Goal: Task Accomplishment & Management: Use online tool/utility

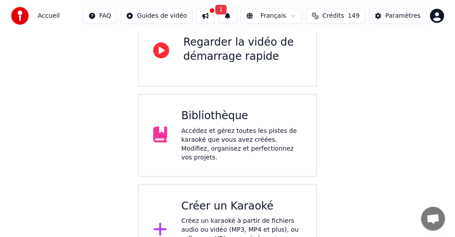
scroll to position [118, 0]
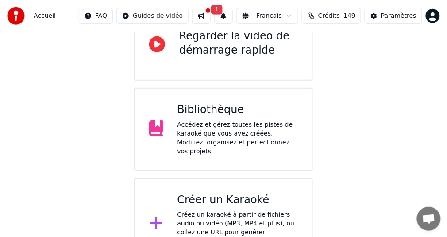
click at [218, 211] on div "Créez un karaoké à partir de fichiers audio ou vidéo (MP3, MP4 et plus), ou col…" at bounding box center [238, 233] width 121 height 44
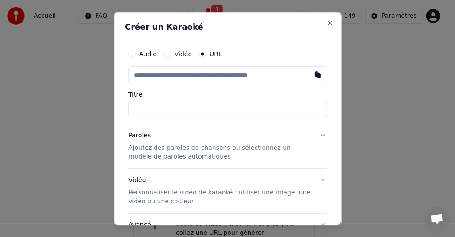
click at [176, 74] on input "text" at bounding box center [227, 75] width 198 height 18
type input "**********"
click at [317, 134] on button "Paroles Ajoutez des paroles de chansons ou sélectionnez un modèle de paroles au…" at bounding box center [227, 146] width 198 height 44
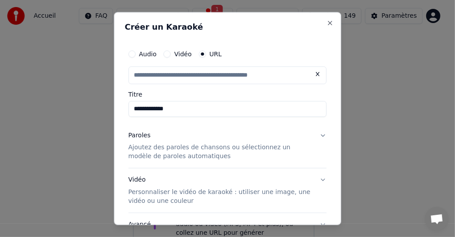
type input "**********"
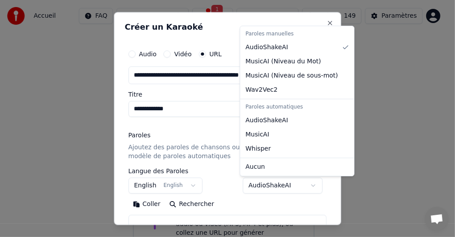
click at [311, 184] on body "**********" at bounding box center [223, 76] width 447 height 388
select select "**********"
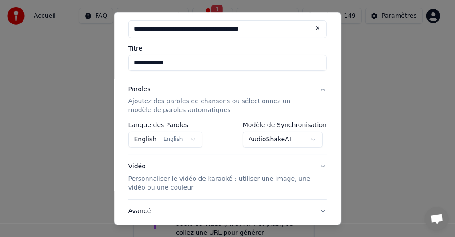
scroll to position [89, 0]
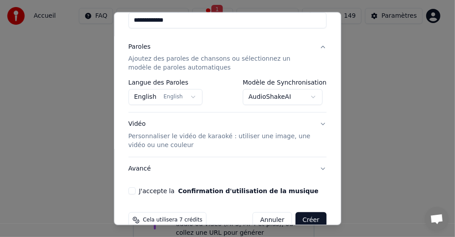
click at [132, 192] on button "J'accepte la Confirmation d'utilisation de la musique" at bounding box center [131, 191] width 7 height 7
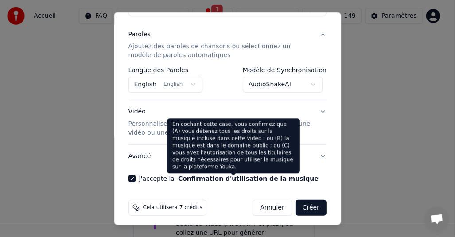
scroll to position [105, 0]
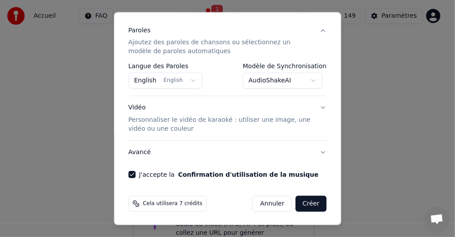
click at [303, 203] on button "Créer" at bounding box center [310, 204] width 31 height 16
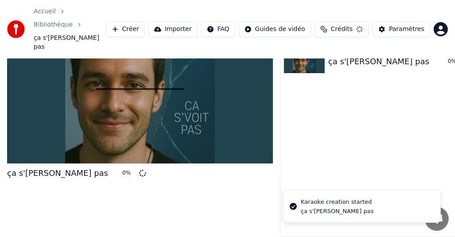
scroll to position [22, 0]
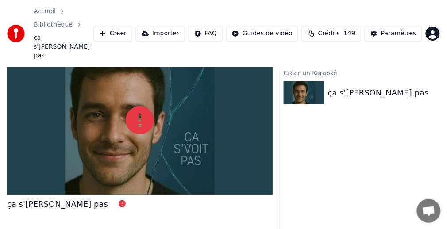
click at [160, 105] on div at bounding box center [140, 121] width 266 height 150
click at [141, 106] on icon at bounding box center [140, 120] width 28 height 28
click at [178, 26] on button "Importer" at bounding box center [160, 34] width 49 height 16
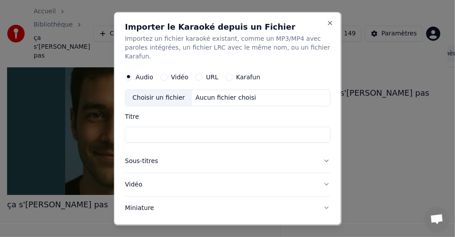
click at [199, 74] on button "URL" at bounding box center [198, 77] width 7 height 7
click at [169, 89] on input "text" at bounding box center [228, 98] width 206 height 18
paste input "**********"
type input "**********"
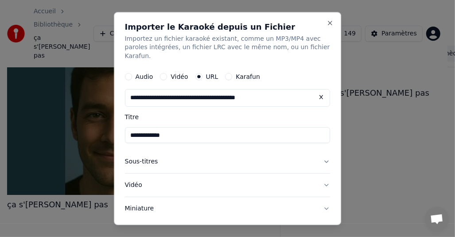
type input "**********"
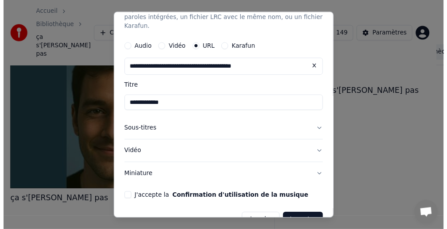
scroll to position [40, 0]
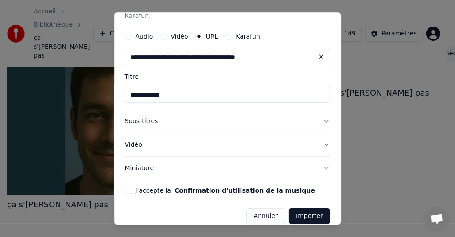
type input "**********"
click at [265, 209] on button "Annuler" at bounding box center [265, 217] width 39 height 16
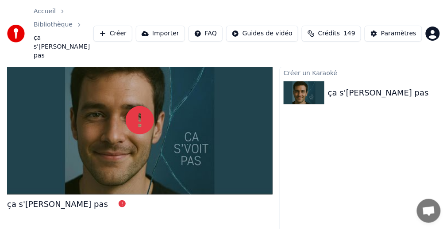
click at [203, 100] on div at bounding box center [140, 121] width 266 height 150
click at [132, 26] on button "Créer" at bounding box center [112, 34] width 39 height 16
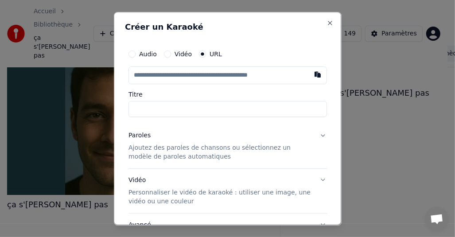
click at [179, 74] on input "text" at bounding box center [227, 75] width 198 height 18
type input "**********"
click at [316, 134] on button "Paroles Ajoutez des paroles de chansons ou sélectionnez un modèle de paroles au…" at bounding box center [227, 146] width 198 height 44
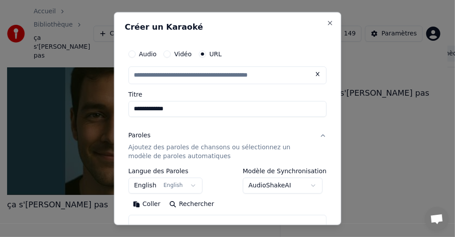
type input "**********"
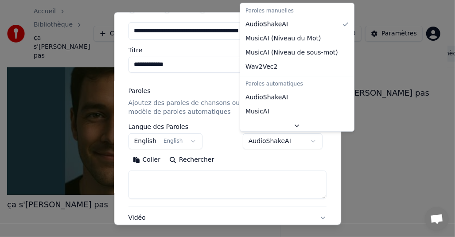
click at [311, 140] on body "**********" at bounding box center [223, 96] width 447 height 237
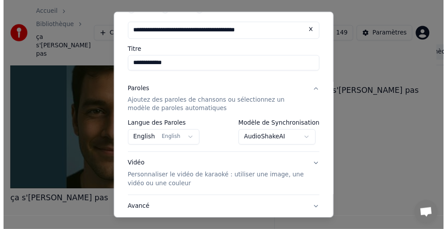
scroll to position [105, 0]
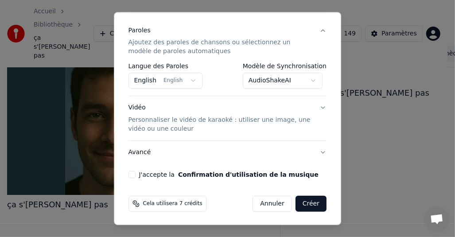
click at [131, 173] on button "J'accepte la Confirmation d'utilisation de la musique" at bounding box center [131, 174] width 7 height 7
click at [307, 202] on button "Créer" at bounding box center [310, 204] width 31 height 16
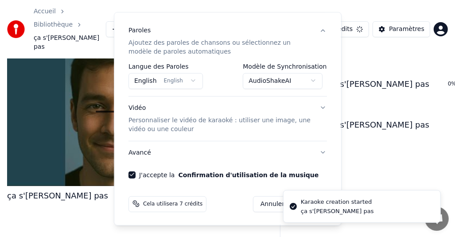
select select "**********"
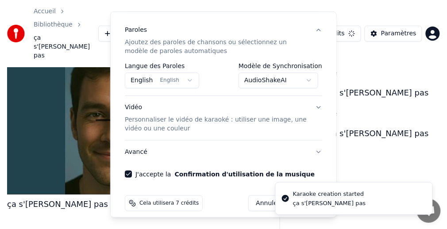
select select
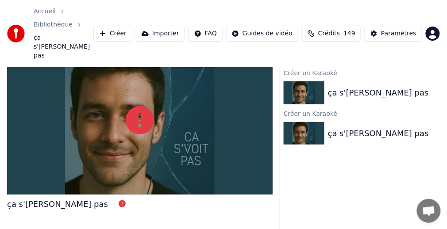
click at [303, 122] on img at bounding box center [304, 133] width 41 height 23
click at [341, 128] on div "ça s'voit pas" at bounding box center [378, 134] width 101 height 12
click at [185, 121] on div at bounding box center [140, 121] width 266 height 150
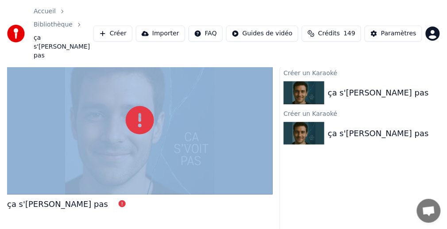
click at [185, 121] on div at bounding box center [140, 121] width 266 height 150
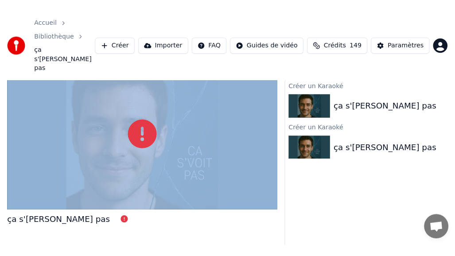
scroll to position [19, 0]
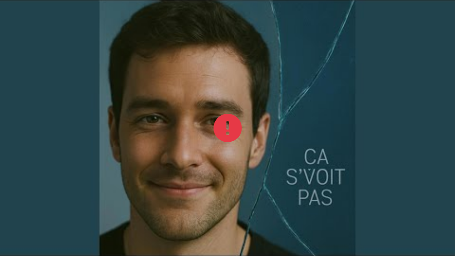
click at [253, 142] on div at bounding box center [227, 128] width 455 height 256
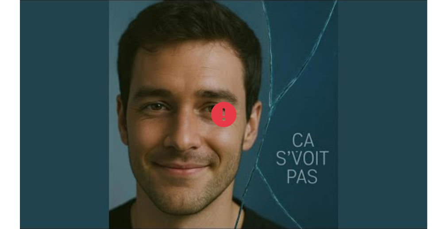
scroll to position [29, 0]
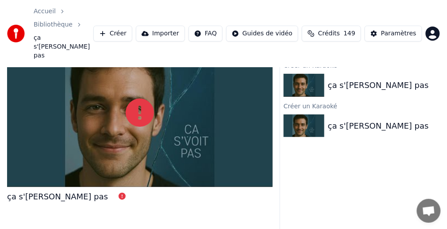
click at [170, 119] on div at bounding box center [140, 113] width 266 height 150
click at [353, 120] on div "ça s'voit pas" at bounding box center [378, 126] width 101 height 12
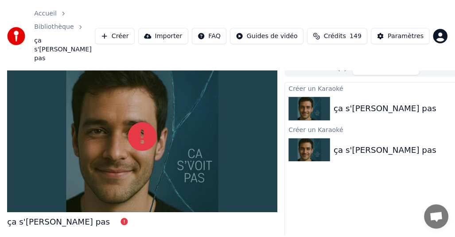
scroll to position [0, 0]
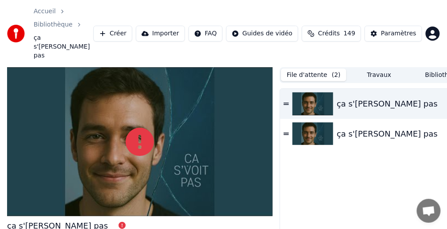
click at [318, 69] on button "File d'attente ( 2 )" at bounding box center [314, 75] width 66 height 13
click at [285, 101] on icon at bounding box center [286, 104] width 5 height 6
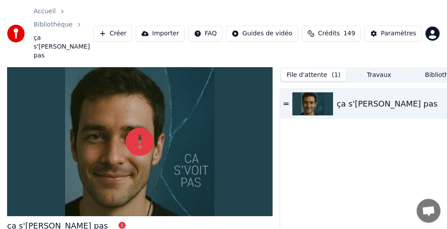
click at [346, 98] on div "ça s'voit pas" at bounding box center [387, 104] width 101 height 12
click at [435, 98] on div "ça s'voit pas" at bounding box center [399, 104] width 124 height 12
click at [382, 69] on button "Travaux" at bounding box center [380, 75] width 66 height 13
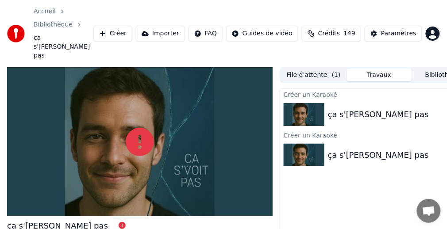
click at [328, 149] on div "ça s'voit pas" at bounding box center [378, 155] width 101 height 12
click at [295, 144] on img at bounding box center [304, 155] width 41 height 23
click at [309, 69] on button "File d'attente ( 1 )" at bounding box center [314, 75] width 66 height 13
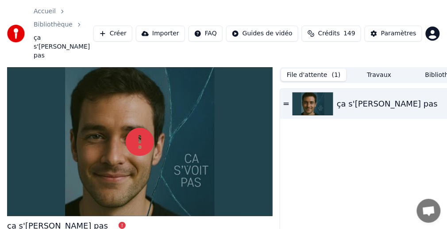
click at [348, 98] on div "ça s'voit pas" at bounding box center [387, 104] width 101 height 12
click at [119, 222] on icon at bounding box center [122, 225] width 7 height 7
click at [136, 128] on icon at bounding box center [140, 142] width 28 height 28
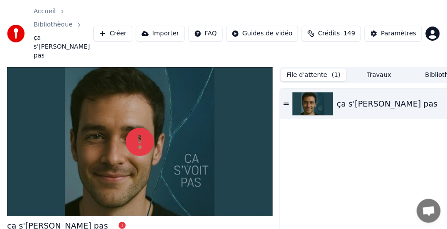
click at [136, 128] on icon at bounding box center [140, 142] width 28 height 28
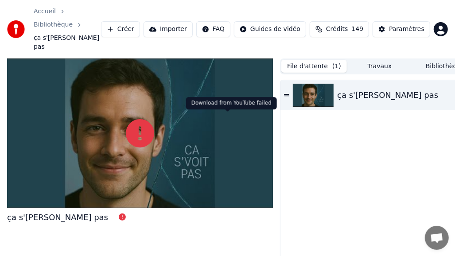
click at [154, 132] on icon at bounding box center [140, 133] width 28 height 28
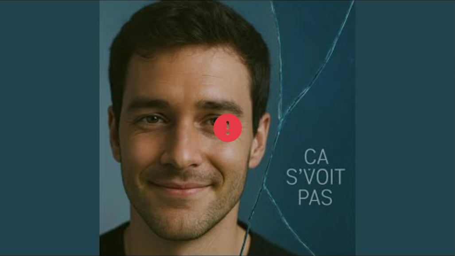
click at [236, 132] on icon at bounding box center [228, 128] width 28 height 28
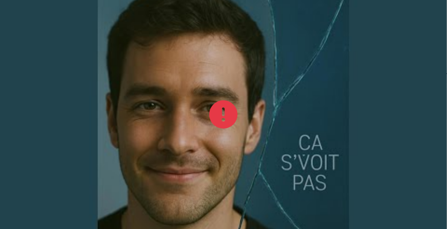
click at [230, 123] on div at bounding box center [223, 115] width 447 height 252
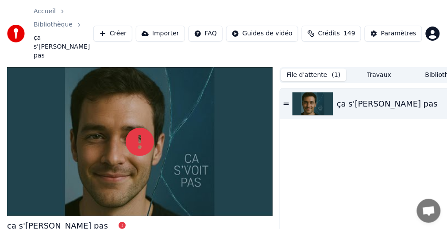
click at [132, 26] on button "Créer" at bounding box center [112, 34] width 39 height 16
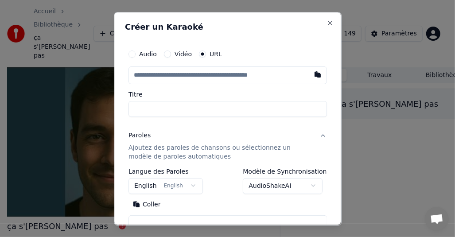
click at [171, 74] on input "text" at bounding box center [227, 75] width 198 height 18
type input "**********"
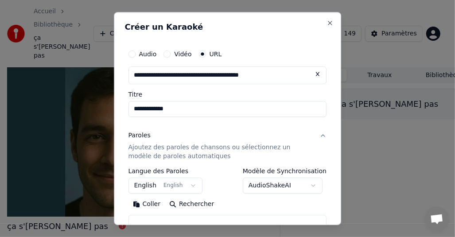
type input "**********"
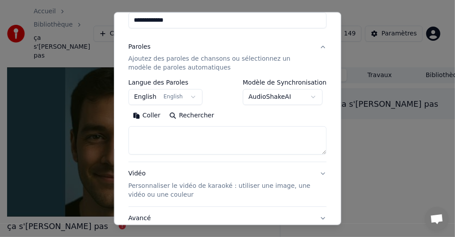
scroll to position [133, 0]
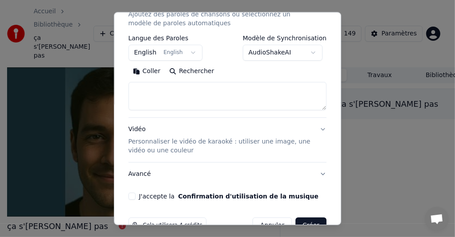
type input "**********"
click at [133, 196] on button "J'accepte la Confirmation d'utilisation de la musique" at bounding box center [131, 196] width 7 height 7
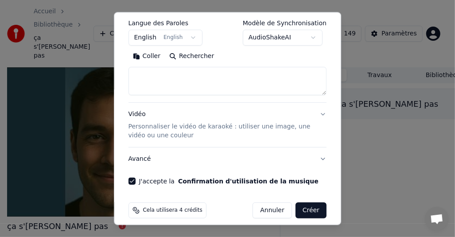
scroll to position [155, 0]
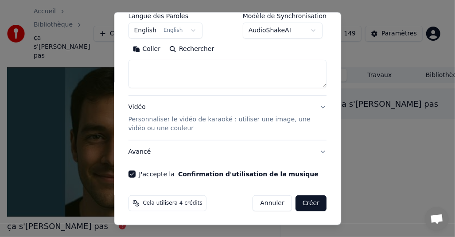
click at [306, 202] on button "Créer" at bounding box center [310, 204] width 31 height 16
type input "**********"
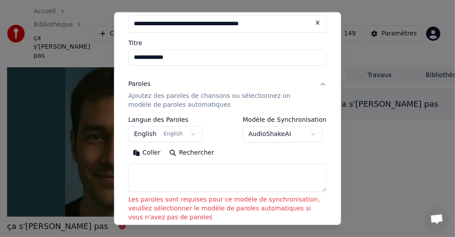
scroll to position [22, 0]
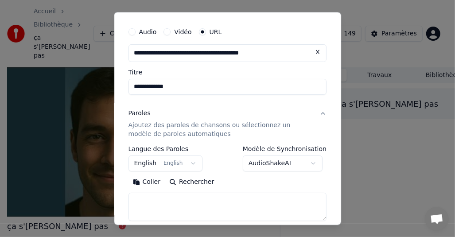
click at [312, 164] on body "**********" at bounding box center [223, 118] width 447 height 237
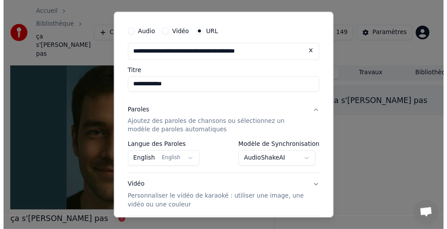
scroll to position [105, 0]
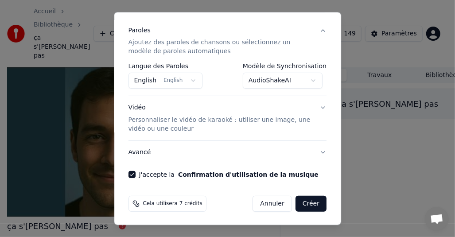
click at [306, 203] on button "Créer" at bounding box center [310, 204] width 31 height 16
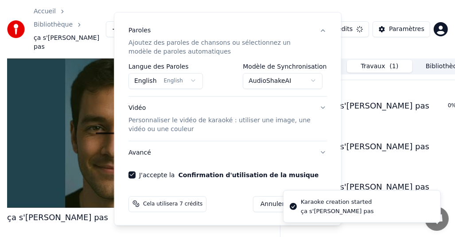
select select "**********"
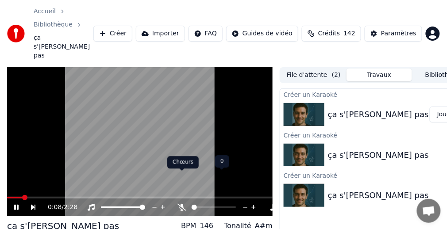
click at [183, 204] on icon at bounding box center [182, 207] width 9 height 7
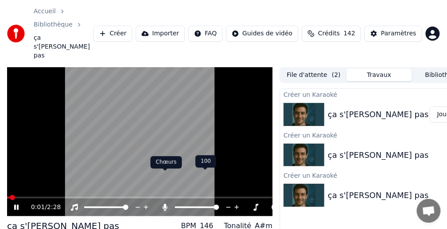
click at [165, 204] on icon at bounding box center [165, 207] width 5 height 7
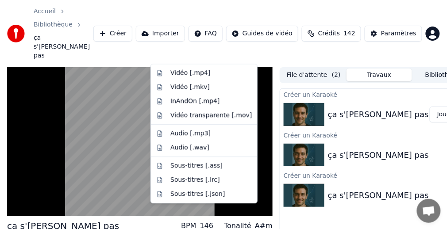
click at [195, 71] on div "Vidéo [.mp4]" at bounding box center [191, 73] width 40 height 9
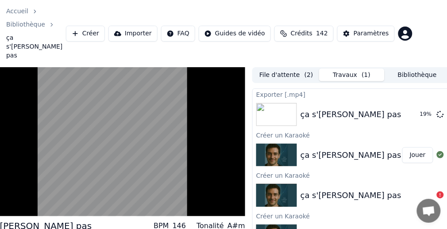
scroll to position [0, 31]
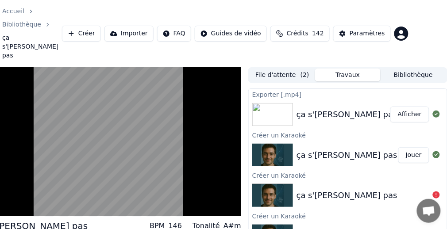
click at [412, 107] on button "Afficher" at bounding box center [410, 115] width 39 height 16
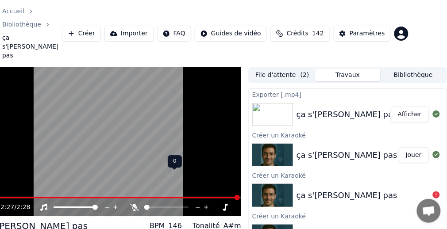
click at [134, 204] on icon at bounding box center [134, 207] width 9 height 7
drag, startPoint x: 123, startPoint y: 122, endPoint x: 153, endPoint y: 121, distance: 30.1
click at [153, 121] on video at bounding box center [109, 142] width 266 height 150
click at [419, 148] on button "Jouer" at bounding box center [414, 156] width 31 height 16
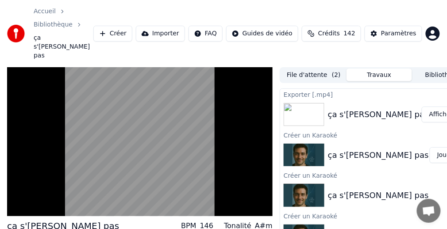
click at [318, 69] on button "File d'attente ( 2 )" at bounding box center [314, 75] width 66 height 13
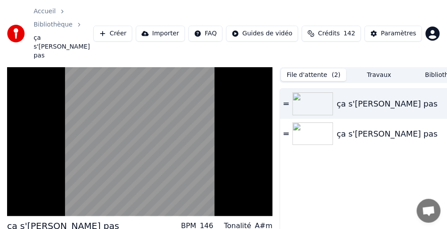
click at [287, 131] on icon at bounding box center [286, 134] width 5 height 6
click at [287, 101] on icon at bounding box center [286, 104] width 5 height 6
click at [288, 103] on icon at bounding box center [286, 104] width 5 height 2
click at [317, 69] on button "File d'attente ( 1 )" at bounding box center [314, 75] width 66 height 13
click at [316, 69] on button "File d'attente ( 1 )" at bounding box center [314, 75] width 66 height 13
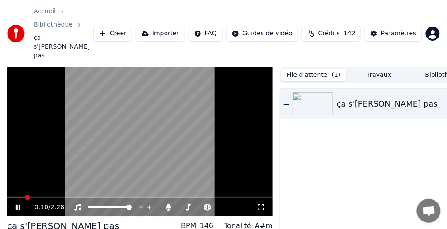
click at [73, 20] on link "Bibliothèque" at bounding box center [53, 24] width 39 height 9
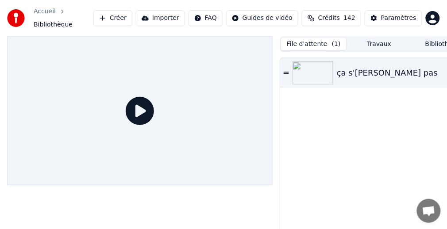
click at [73, 20] on span "Bibliothèque" at bounding box center [53, 24] width 39 height 9
click at [46, 16] on link "Accueil" at bounding box center [45, 11] width 22 height 9
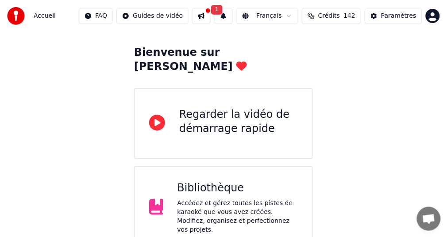
scroll to position [89, 0]
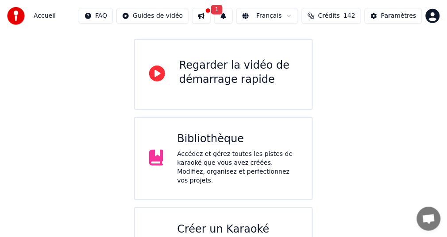
click at [196, 150] on div "Accédez et gérez toutes les pistes de karaoké que vous avez créées. Modifiez, o…" at bounding box center [238, 167] width 121 height 35
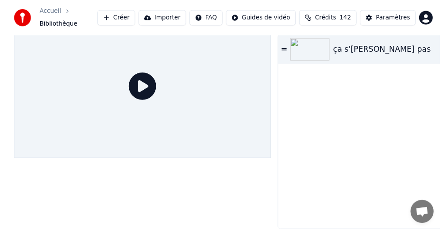
scroll to position [25, 0]
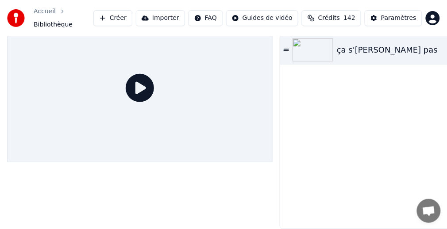
click at [137, 80] on icon at bounding box center [140, 88] width 28 height 28
click at [139, 81] on icon at bounding box center [140, 88] width 28 height 28
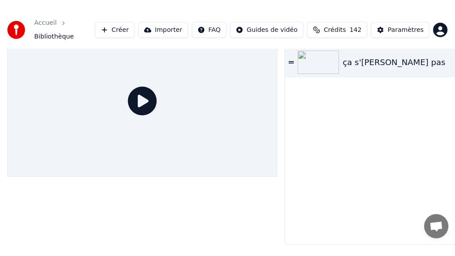
scroll to position [15, 0]
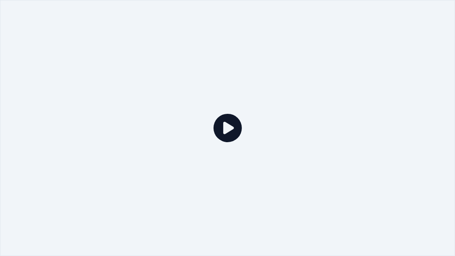
click at [237, 126] on icon at bounding box center [228, 128] width 28 height 28
click at [227, 128] on icon at bounding box center [228, 128] width 28 height 28
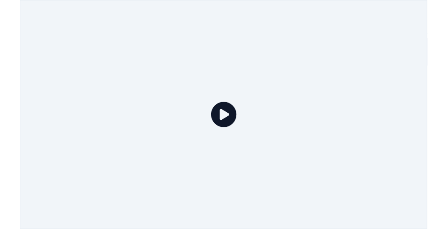
scroll to position [25, 0]
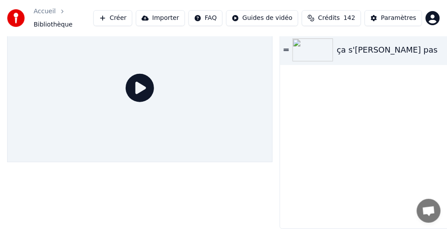
click at [355, 46] on div "ça s'voit pas" at bounding box center [387, 50] width 101 height 12
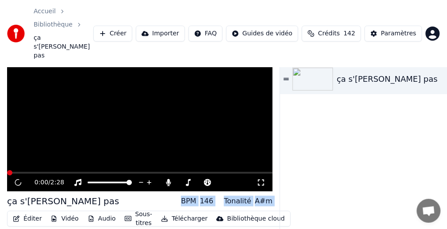
scroll to position [29, 0]
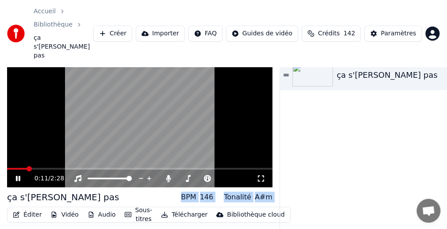
click at [93, 90] on video at bounding box center [140, 114] width 266 height 150
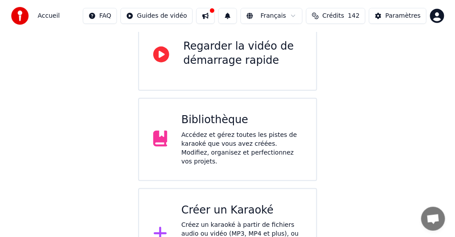
scroll to position [118, 0]
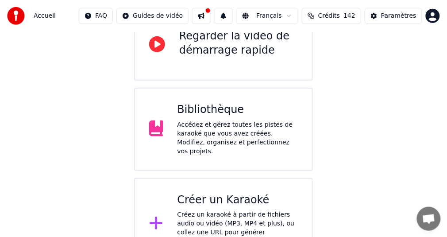
click at [220, 193] on div "Créer un Karaoké Créez un karaoké à partir de fichiers audio ou vidéo (MP3, MP4…" at bounding box center [238, 224] width 121 height 62
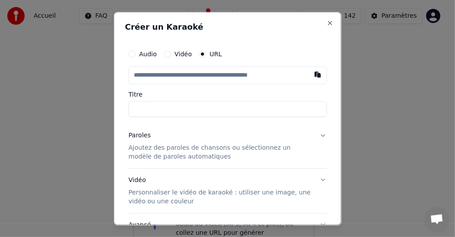
click at [196, 77] on input "text" at bounding box center [227, 75] width 198 height 18
type input "**********"
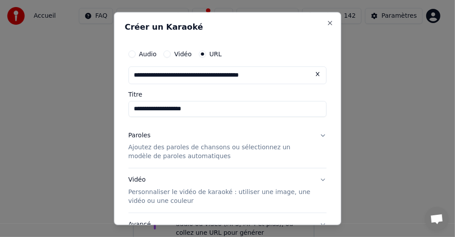
type input "**********"
click at [315, 134] on button "Paroles Ajoutez des paroles de chansons ou sélectionnez un modèle de paroles au…" at bounding box center [227, 146] width 198 height 44
type input "**********"
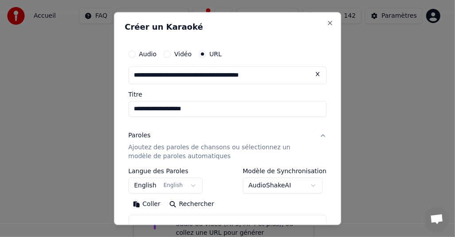
click at [310, 185] on body "**********" at bounding box center [223, 76] width 447 height 388
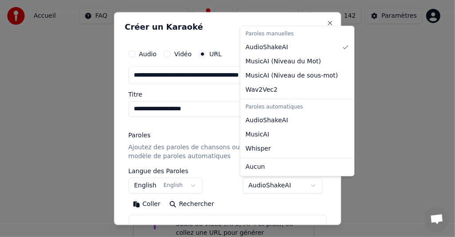
select select "**********"
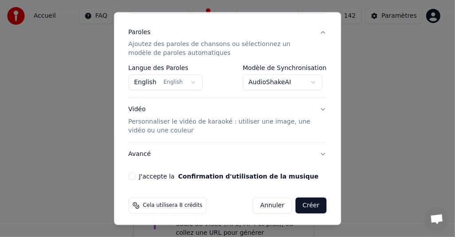
scroll to position [105, 0]
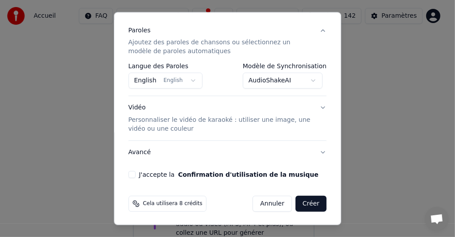
click at [131, 173] on button "J'accepte la Confirmation d'utilisation de la musique" at bounding box center [131, 174] width 7 height 7
click at [304, 202] on button "Créer" at bounding box center [310, 204] width 31 height 16
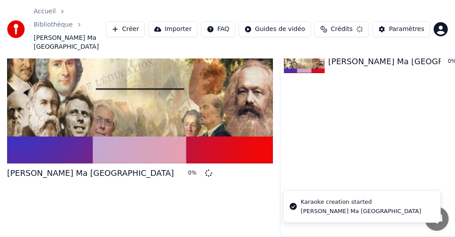
scroll to position [22, 0]
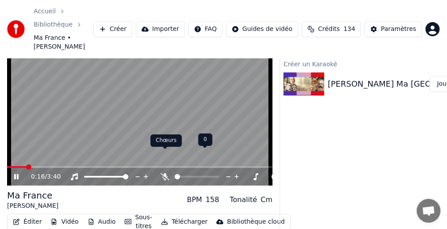
click at [167, 174] on icon at bounding box center [165, 177] width 9 height 7
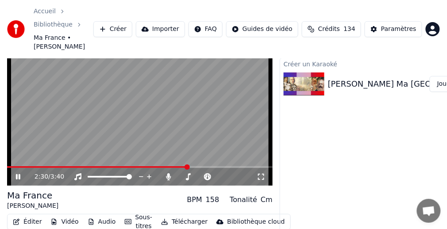
click at [159, 144] on video at bounding box center [140, 112] width 266 height 150
click at [163, 167] on span at bounding box center [97, 168] width 181 height 2
click at [19, 174] on icon at bounding box center [18, 177] width 5 height 6
click at [19, 175] on icon at bounding box center [18, 177] width 4 height 5
click at [31, 216] on button "Éditer" at bounding box center [27, 222] width 36 height 12
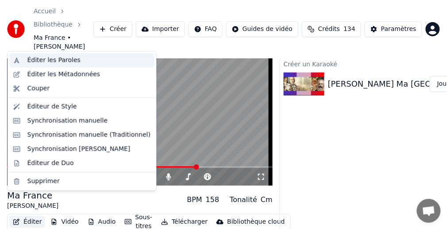
click at [51, 59] on div "Éditer les Paroles" at bounding box center [53, 60] width 53 height 9
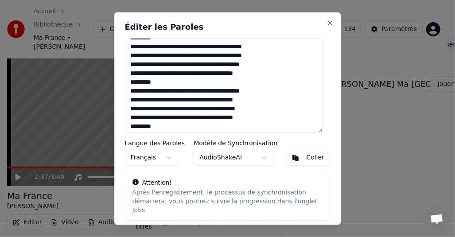
scroll to position [258, 0]
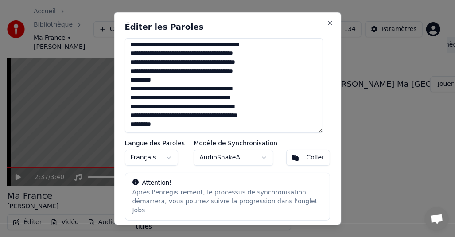
drag, startPoint x: 130, startPoint y: 47, endPoint x: 185, endPoint y: 141, distance: 108.7
click at [185, 141] on div "Éditer les Paroles Langue des Paroles Français Modèle de Synchronisation AudioS…" at bounding box center [228, 119] width 228 height 214
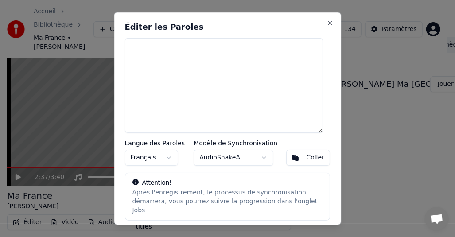
scroll to position [0, 0]
click at [309, 160] on div "Coller" at bounding box center [316, 157] width 18 height 9
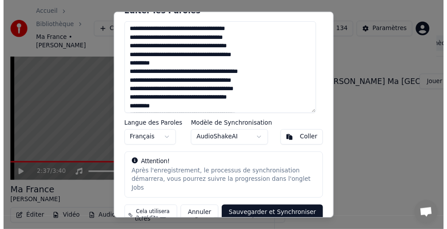
scroll to position [25, 0]
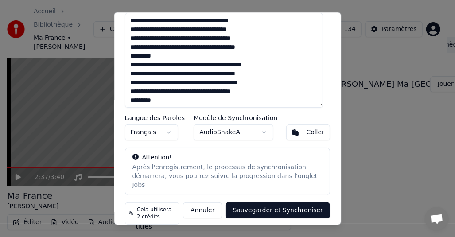
click at [276, 202] on button "Sauvegarder et Synchroniser" at bounding box center [278, 210] width 105 height 16
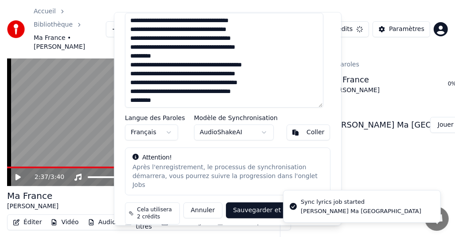
type textarea "**********"
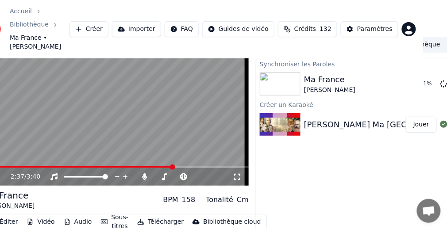
scroll to position [22, 27]
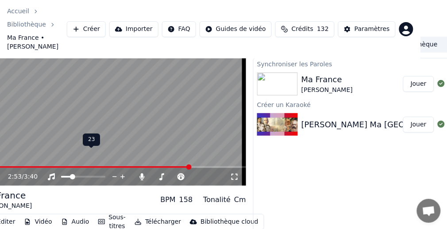
click at [70, 175] on span at bounding box center [72, 177] width 5 height 5
click at [105, 175] on span at bounding box center [102, 177] width 5 height 5
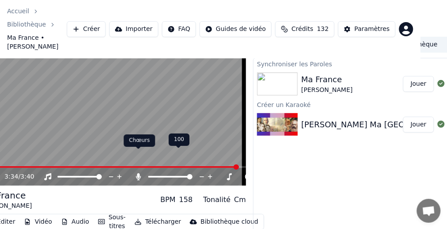
click at [139, 174] on icon at bounding box center [138, 177] width 5 height 7
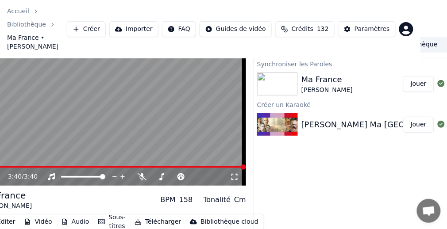
click at [419, 76] on button "Jouer" at bounding box center [419, 84] width 31 height 16
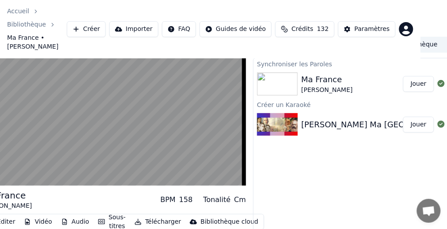
click at [420, 76] on button "Jouer" at bounding box center [419, 84] width 31 height 16
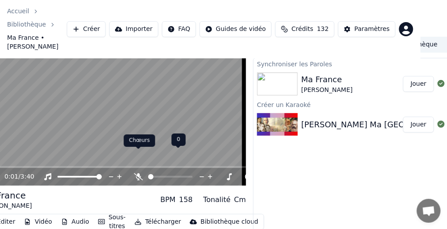
click at [138, 174] on icon at bounding box center [138, 177] width 9 height 7
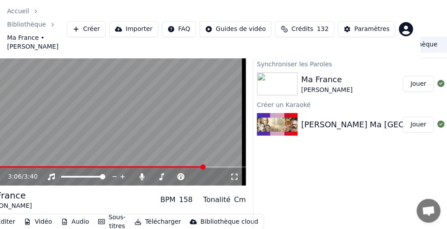
click at [205, 167] on span at bounding box center [93, 168] width 225 height 2
click at [158, 216] on button "Télécharger" at bounding box center [158, 222] width 54 height 12
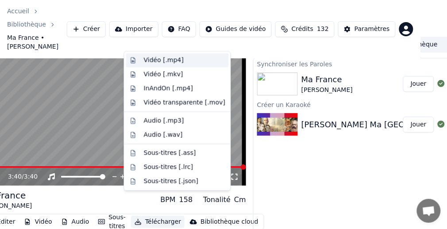
click at [157, 59] on div "Vidéo [.mp4]" at bounding box center [164, 60] width 40 height 9
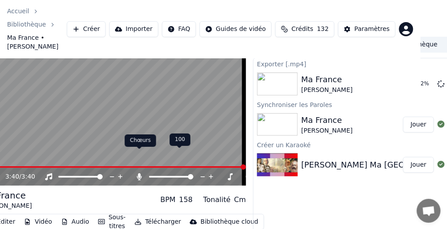
click at [139, 174] on icon at bounding box center [139, 177] width 5 height 7
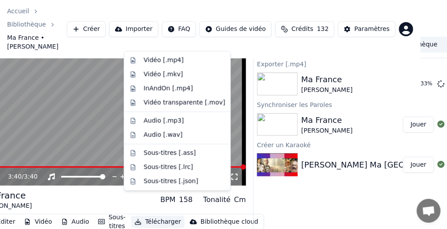
click at [151, 216] on button "Télécharger" at bounding box center [158, 222] width 54 height 12
click at [165, 63] on div "Vidéo [.mp4]" at bounding box center [164, 60] width 40 height 9
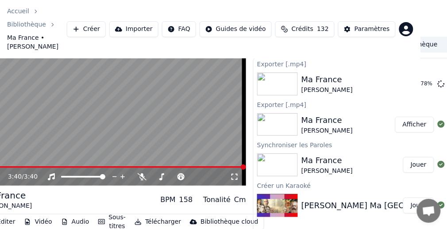
click at [418, 117] on button "Afficher" at bounding box center [415, 125] width 39 height 16
click at [415, 76] on button "Afficher" at bounding box center [415, 84] width 39 height 16
click at [416, 76] on button "Afficher" at bounding box center [415, 84] width 39 height 16
click at [415, 76] on button "Afficher" at bounding box center [415, 84] width 39 height 16
click at [46, 20] on link "Bibliothèque" at bounding box center [26, 24] width 39 height 9
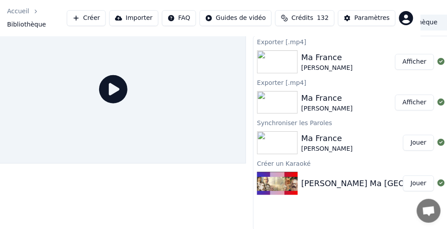
scroll to position [17, 27]
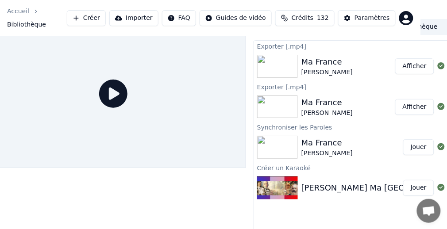
click at [280, 219] on div "Exporter [.mp4] Ma [GEOGRAPHIC_DATA] [PERSON_NAME] Afficher Exporter [.mp4] Ma …" at bounding box center [352, 137] width 199 height 195
click at [161, 208] on div at bounding box center [114, 127] width 266 height 216
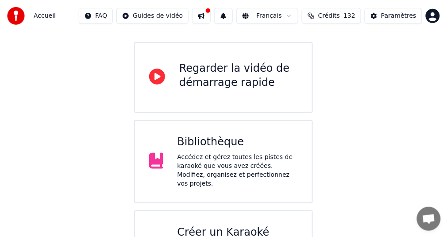
scroll to position [89, 0]
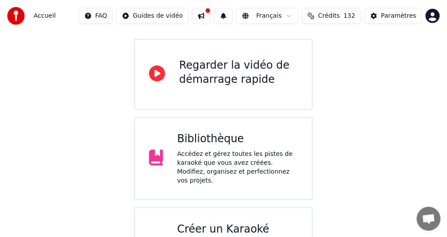
click at [206, 150] on div "Accédez et gérez toutes les pistes de karaoké que vous avez créées. Modifiez, o…" at bounding box center [238, 167] width 121 height 35
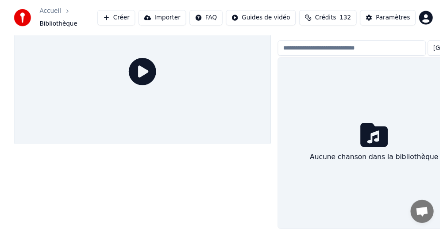
scroll to position [40, 0]
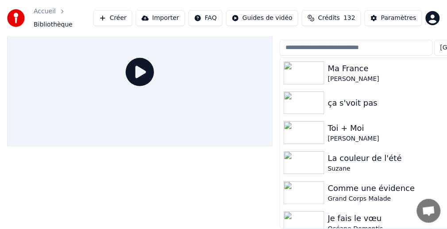
click at [316, 66] on img at bounding box center [304, 73] width 41 height 23
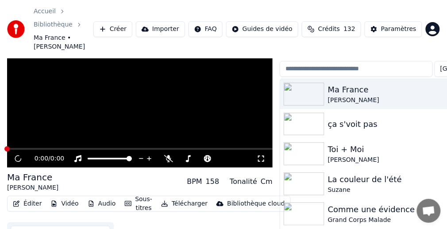
scroll to position [44, 0]
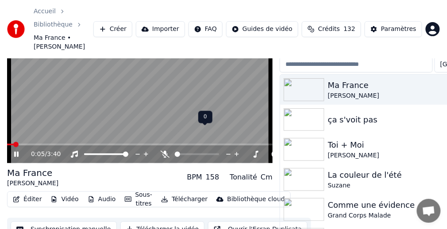
click at [237, 150] on icon at bounding box center [237, 154] width 8 height 9
click at [9, 144] on span at bounding box center [15, 145] width 16 height 2
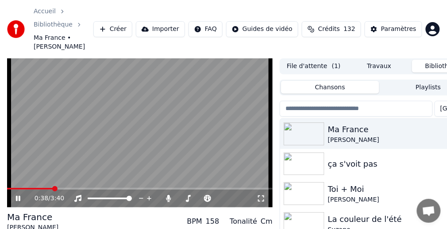
click at [18, 195] on icon at bounding box center [24, 198] width 20 height 7
click at [176, 196] on span at bounding box center [178, 198] width 5 height 5
click at [18, 196] on icon at bounding box center [18, 199] width 5 height 6
click at [7, 187] on span at bounding box center [9, 189] width 5 height 5
click at [19, 196] on icon at bounding box center [18, 198] width 4 height 5
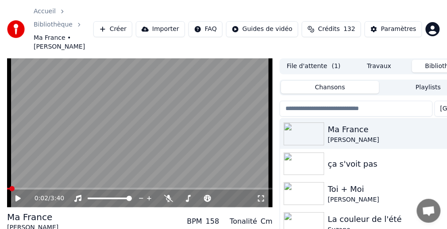
click at [9, 188] on span at bounding box center [8, 189] width 2 height 2
click at [239, 194] on icon at bounding box center [238, 198] width 8 height 9
click at [16, 196] on icon at bounding box center [18, 199] width 5 height 6
click at [7, 187] on span at bounding box center [9, 189] width 5 height 5
click at [256, 194] on icon at bounding box center [257, 198] width 8 height 9
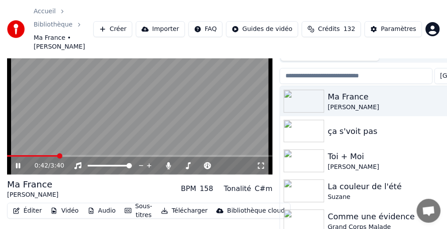
scroll to position [44, 0]
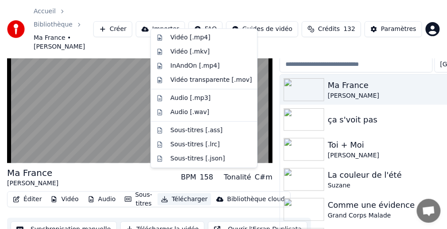
click at [187, 194] on button "Télécharger" at bounding box center [185, 200] width 54 height 12
click at [189, 38] on div "Vidéo [.mp4]" at bounding box center [191, 37] width 40 height 9
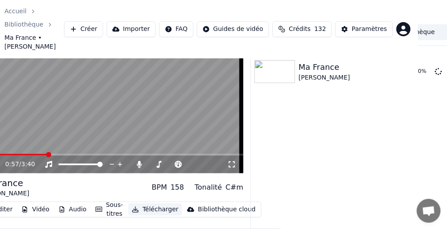
scroll to position [34, 29]
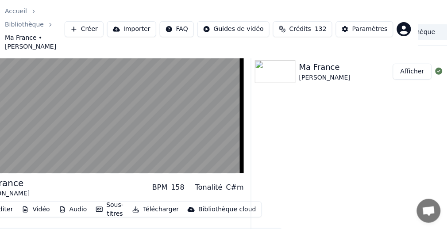
click at [411, 64] on button "Afficher" at bounding box center [412, 72] width 39 height 16
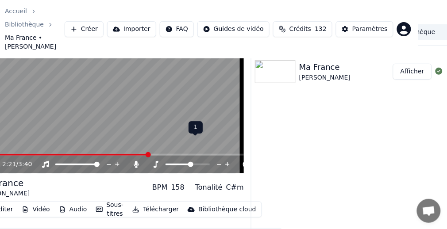
click at [219, 160] on icon at bounding box center [219, 164] width 8 height 9
